Goal: Check status: Check status

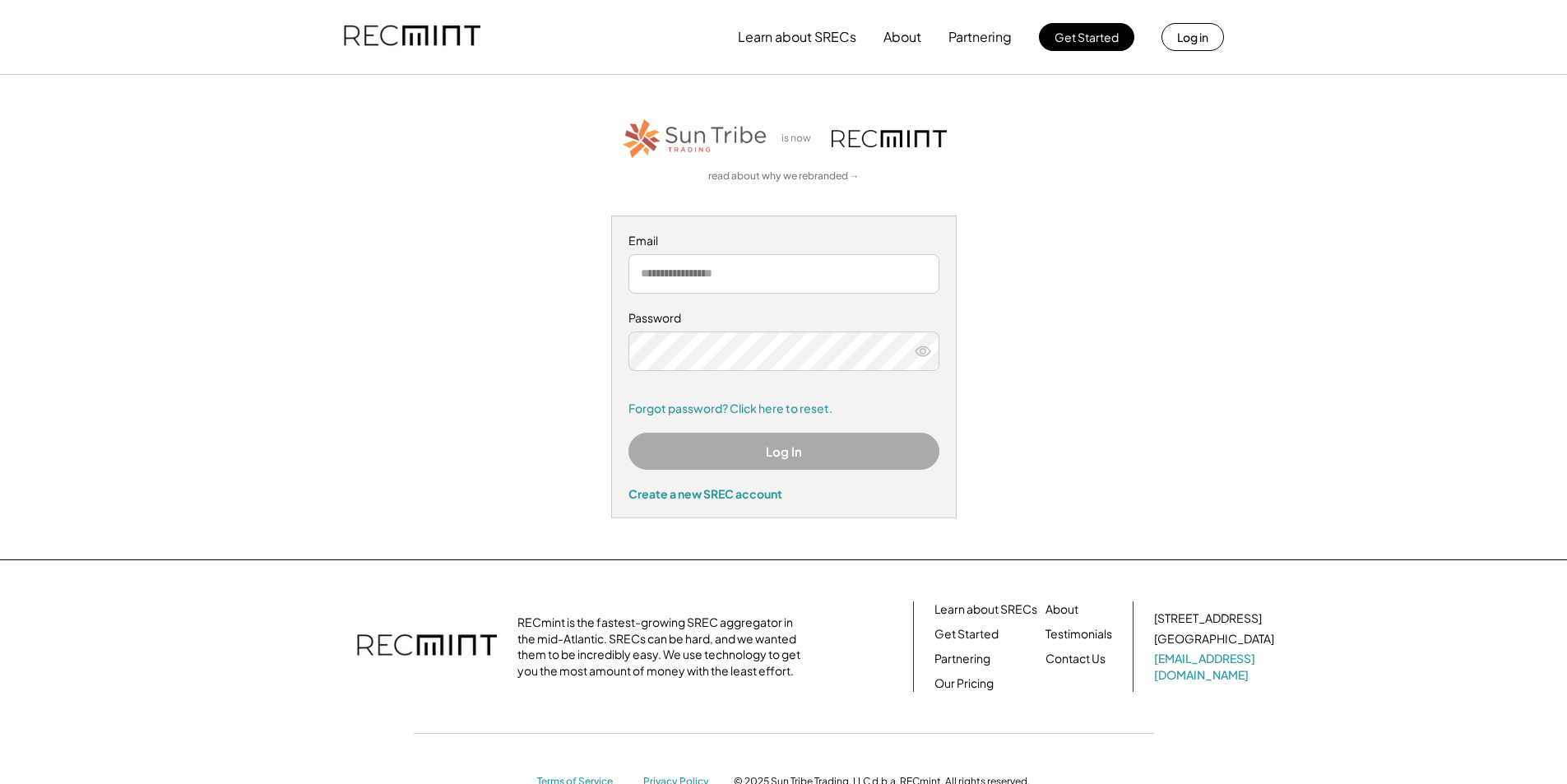
click at [745, 281] on input "email" at bounding box center [784, 274] width 311 height 39
click at [747, 265] on input "email" at bounding box center [784, 274] width 311 height 39
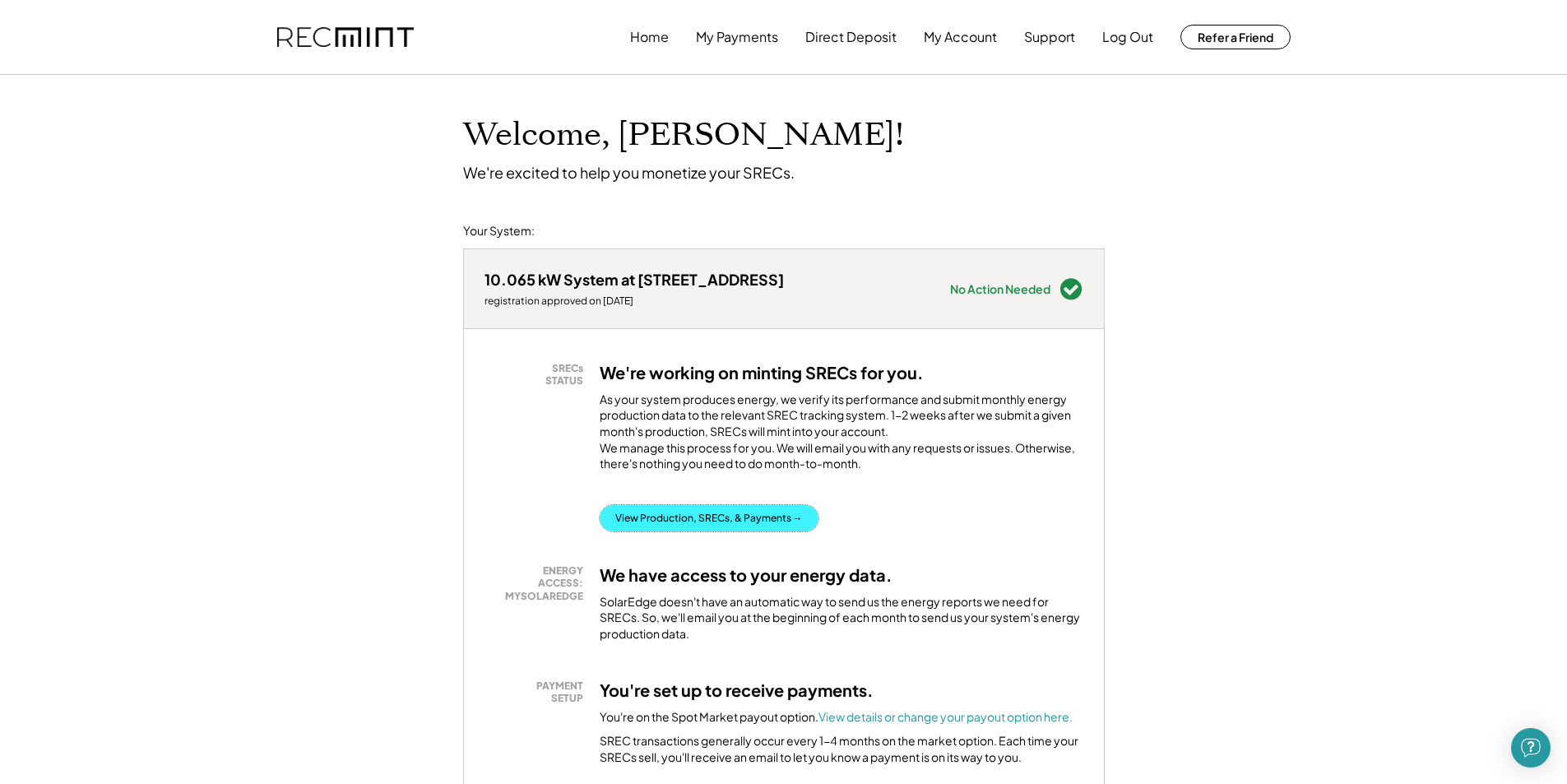
click at [760, 527] on button "View Production, SRECs, & Payments →" at bounding box center [708, 518] width 219 height 27
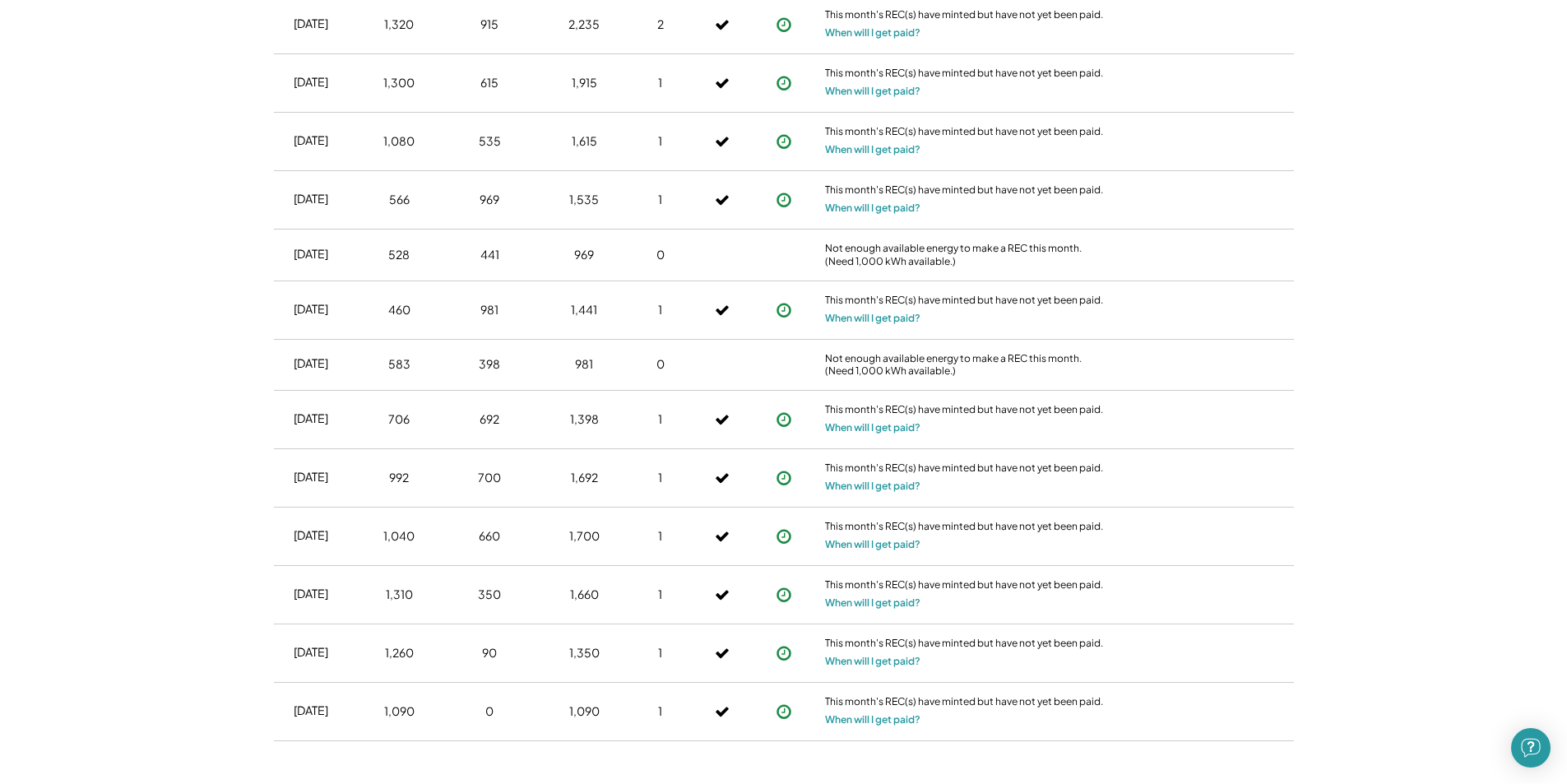
scroll to position [3618, 0]
